Goal: Check status: Check status

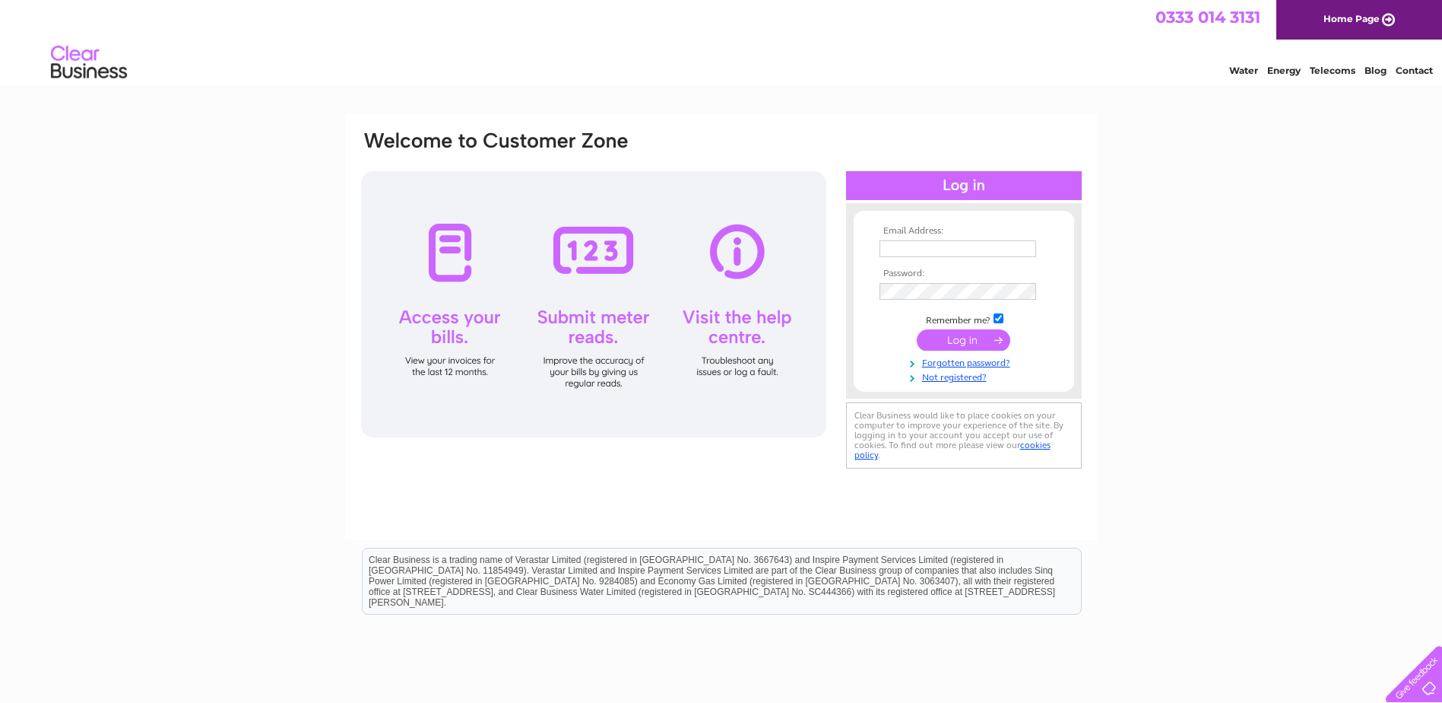
type input "[PERSON_NAME][EMAIL_ADDRESS][PERSON_NAME][PERSON_NAME][DOMAIN_NAME]"
click at [971, 341] on input "submit" at bounding box center [964, 339] width 94 height 21
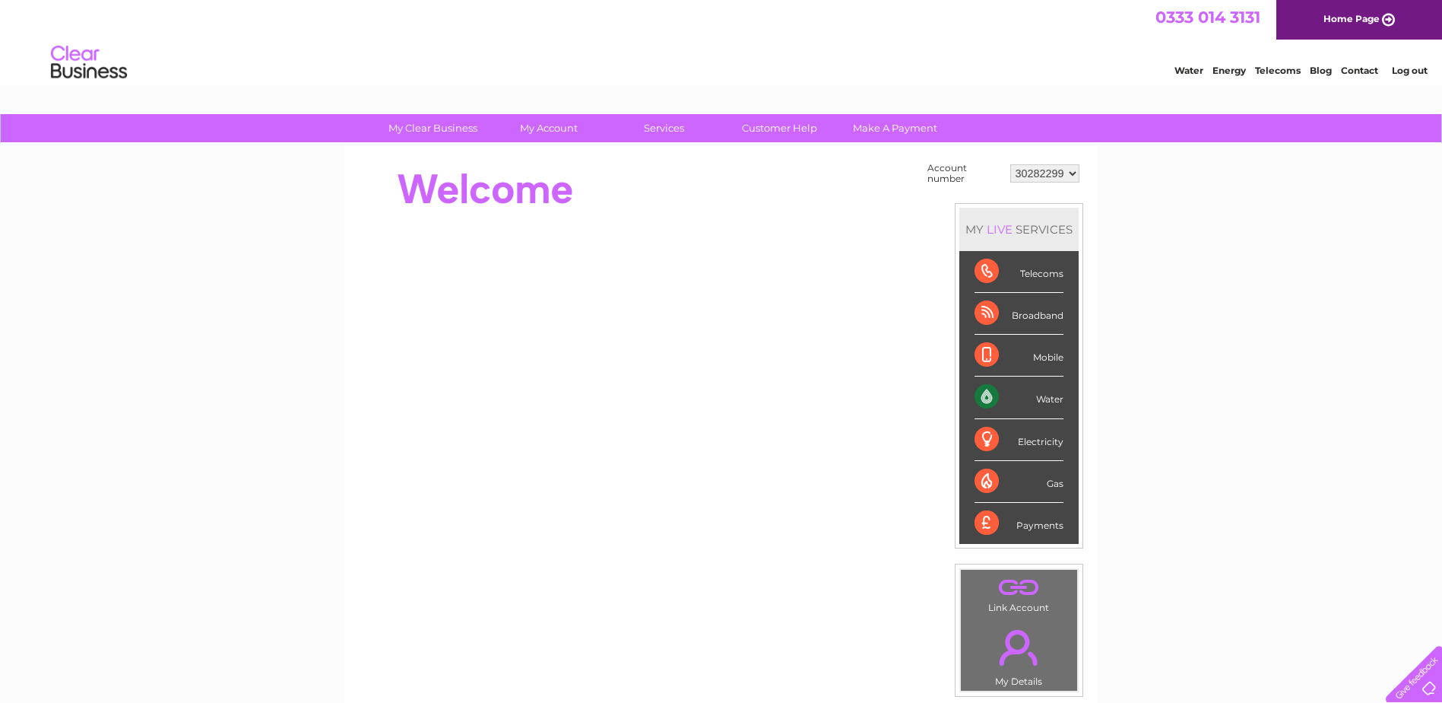
click at [1047, 389] on div "Water" at bounding box center [1019, 397] width 89 height 42
click at [1045, 396] on div "Water" at bounding box center [1019, 397] width 89 height 42
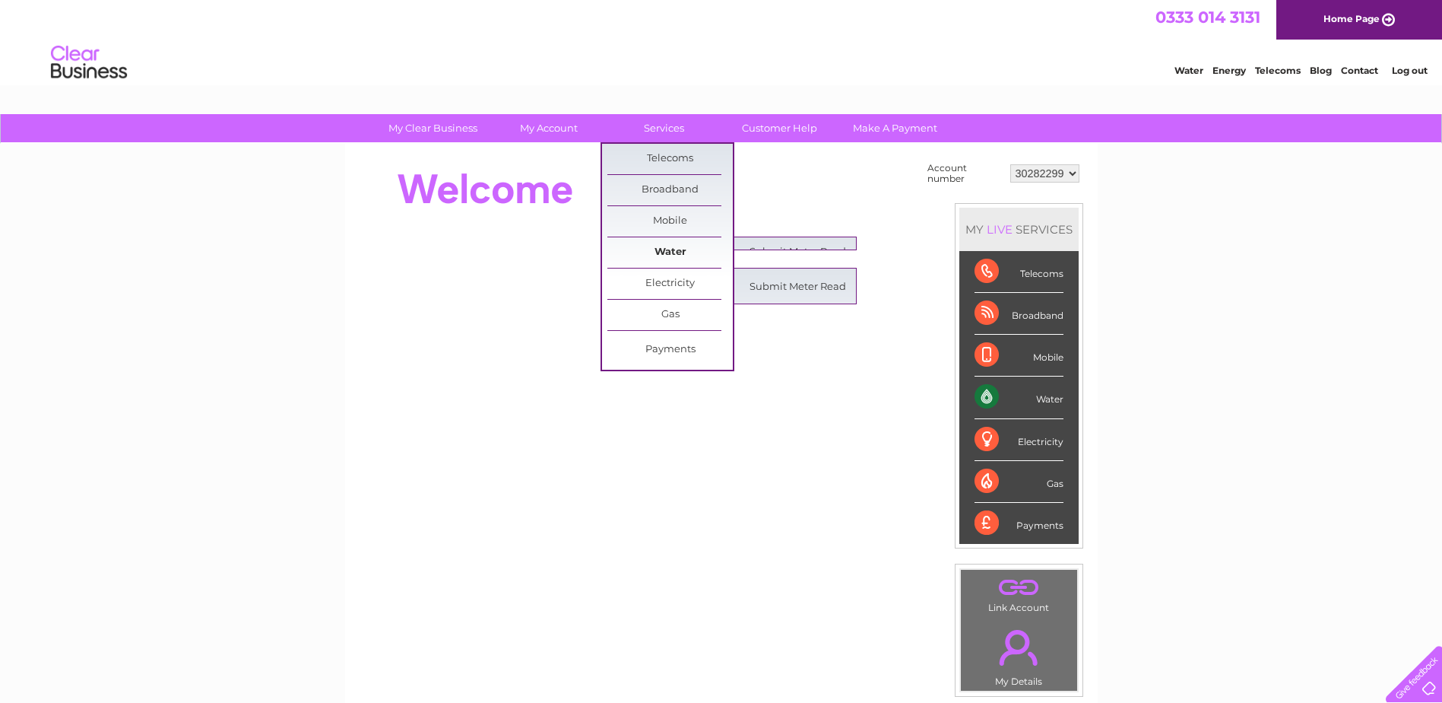
click at [665, 259] on link "Water" at bounding box center [669, 252] width 125 height 30
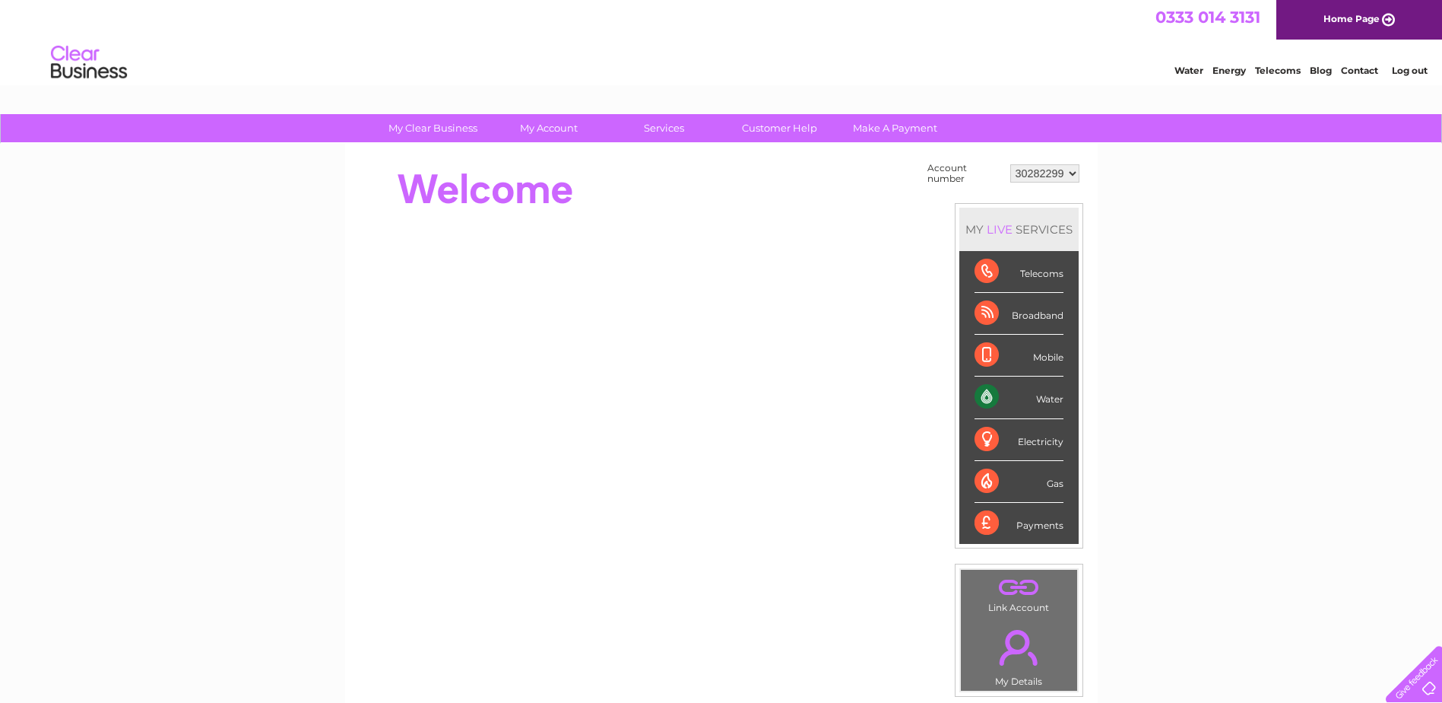
click at [1061, 175] on select "30282299" at bounding box center [1044, 173] width 69 height 18
click at [1010, 164] on select "30282299" at bounding box center [1044, 173] width 69 height 18
click at [1043, 395] on div "Water" at bounding box center [1019, 397] width 89 height 42
click at [982, 399] on div "Water" at bounding box center [1019, 397] width 89 height 42
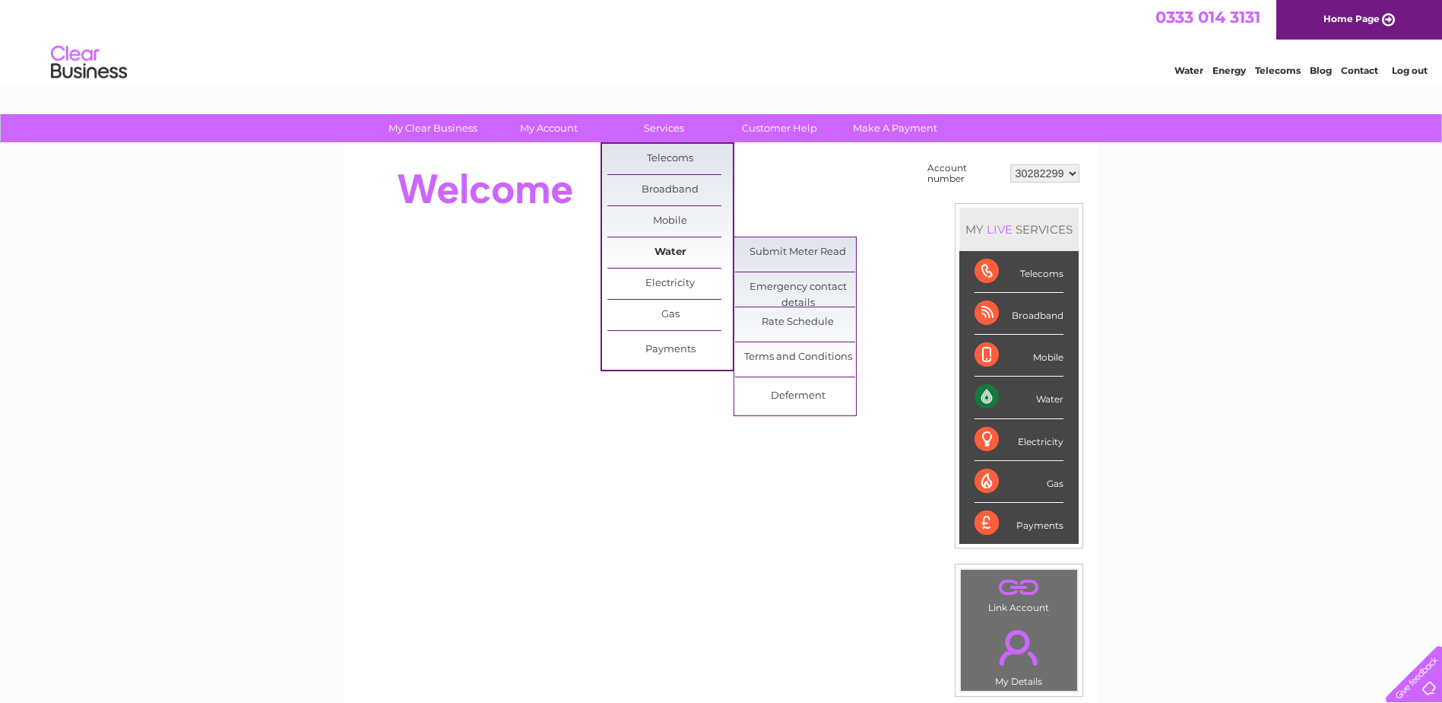
click at [675, 251] on link "Water" at bounding box center [669, 252] width 125 height 30
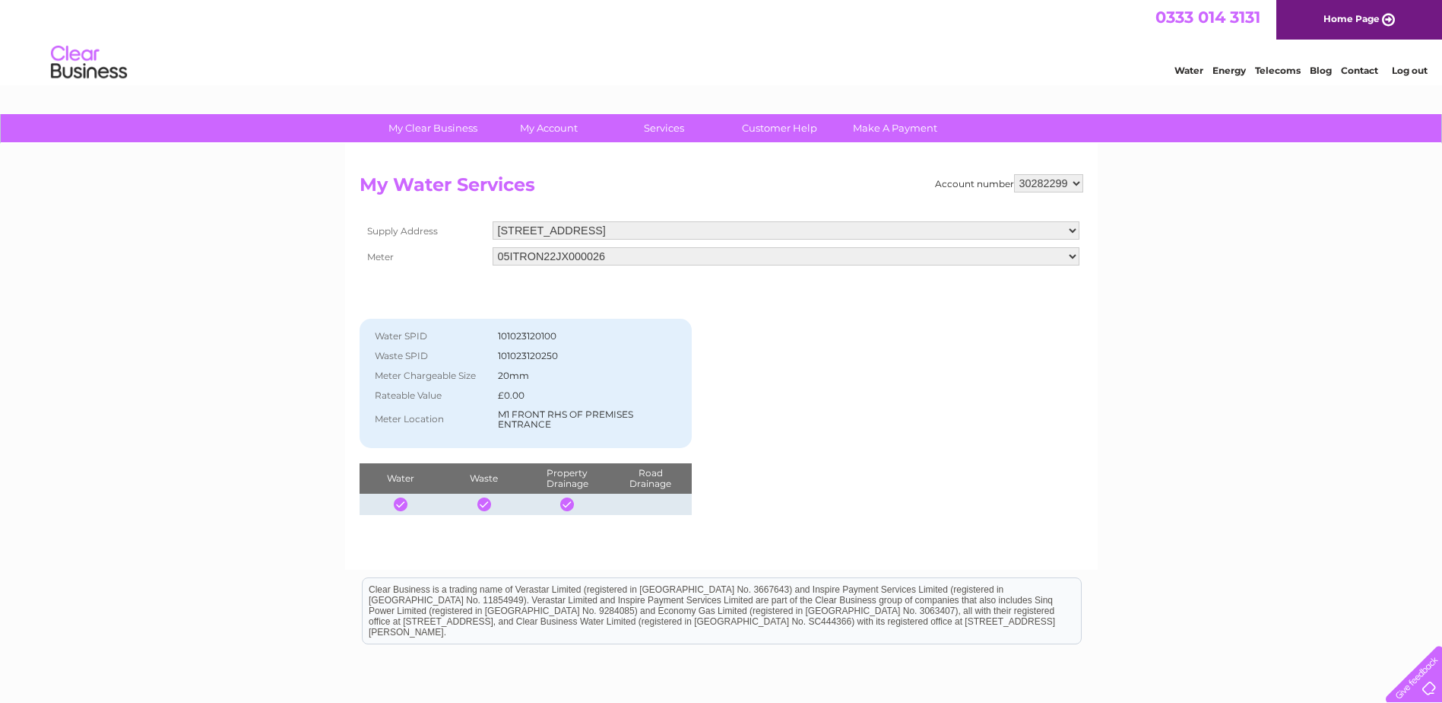
click at [777, 228] on select "[STREET_ADDRESS][GEOGRAPHIC_DATA][STREET_ADDRESS][STREET_ADDRESS][STREET_ADDRES…" at bounding box center [786, 230] width 587 height 18
click at [666, 218] on td "[STREET_ADDRESS][GEOGRAPHIC_DATA][STREET_ADDRESS][STREET_ADDRESS][STREET_ADDRES…" at bounding box center [786, 230] width 595 height 26
click at [669, 223] on select "[STREET_ADDRESS][GEOGRAPHIC_DATA][STREET_ADDRESS][STREET_ADDRESS][STREET_ADDRES…" at bounding box center [786, 230] width 587 height 18
click at [1417, 69] on link "Log out" at bounding box center [1410, 70] width 36 height 11
